Goal: Information Seeking & Learning: Find contact information

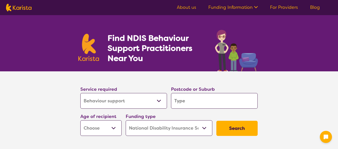
select select "Behaviour support"
select select "NDIS"
select select "Behaviour support"
select select "NDIS"
type input "3"
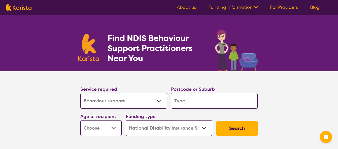
type input "3"
type input "39"
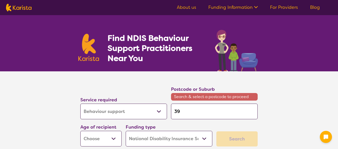
type input "399"
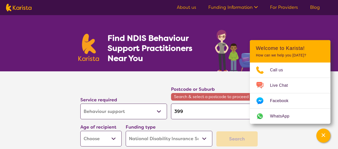
type input "3996"
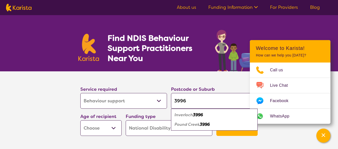
type input "3996"
click at [200, 114] on em "3996" at bounding box center [198, 114] width 10 height 5
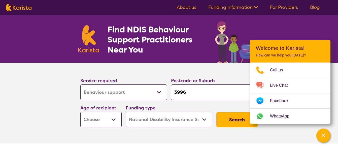
scroll to position [83, 0]
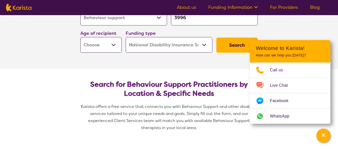
click at [109, 47] on select "Early Childhood - 0 to 9 Child - 10 to 11 Adolescent - 12 to 17 Adult - 18 to 6…" at bounding box center [100, 45] width 41 height 16
select select "EC"
click at [80, 37] on select "Early Childhood - 0 to 9 Child - 10 to 11 Adolescent - 12 to 17 Adult - 18 to 6…" at bounding box center [100, 45] width 41 height 16
select select "EC"
click at [202, 46] on select "Home Care Package (HCP) National Disability Insurance Scheme (NDIS) I don't know" at bounding box center [169, 45] width 87 height 16
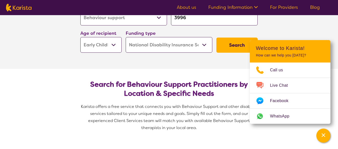
click at [126, 37] on select "Home Care Package (HCP) National Disability Insurance Scheme (NDIS) I don't know" at bounding box center [169, 45] width 87 height 16
click at [227, 45] on button "Search" at bounding box center [236, 44] width 41 height 15
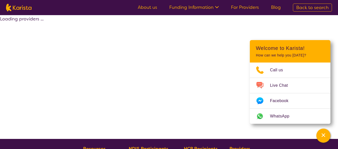
select select "by_score"
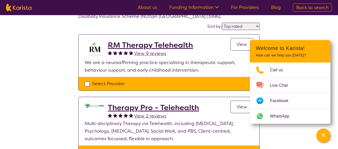
scroll to position [45, 0]
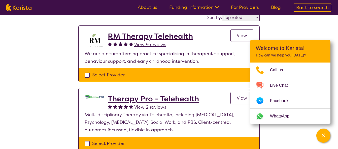
click at [164, 35] on h2 "RM Therapy Telehealth" at bounding box center [150, 36] width 85 height 9
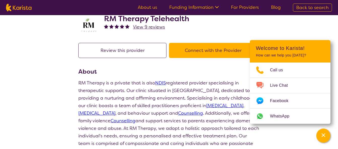
scroll to position [14, 0]
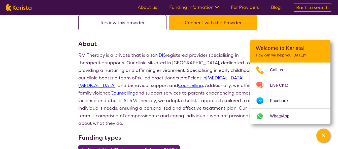
select select "by_score"
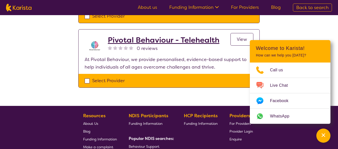
scroll to position [259, 0]
